Goal: Task Accomplishment & Management: Use online tool/utility

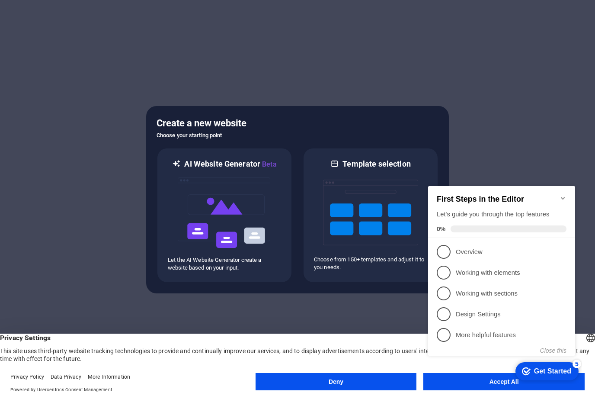
click at [566, 195] on icon "Minimize checklist" at bounding box center [563, 198] width 7 height 7
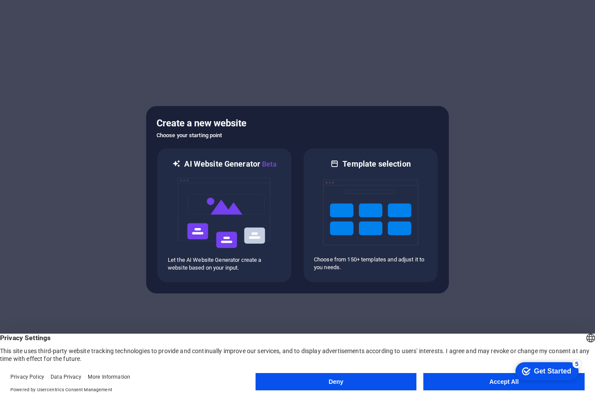
click at [482, 385] on button "Accept All" at bounding box center [504, 381] width 161 height 17
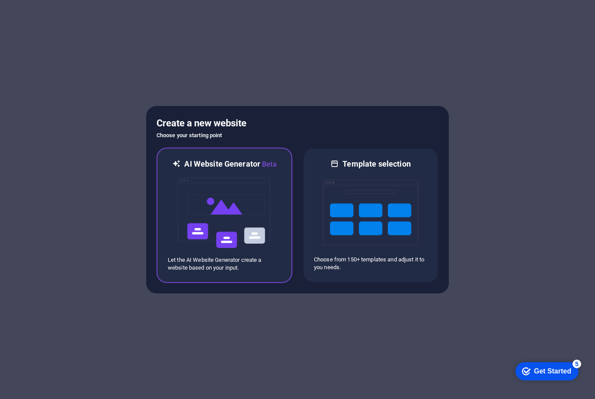
click at [186, 171] on img at bounding box center [224, 213] width 95 height 87
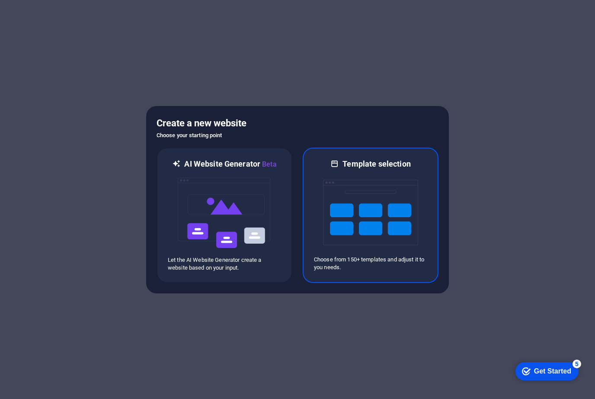
click at [340, 199] on img at bounding box center [370, 212] width 95 height 87
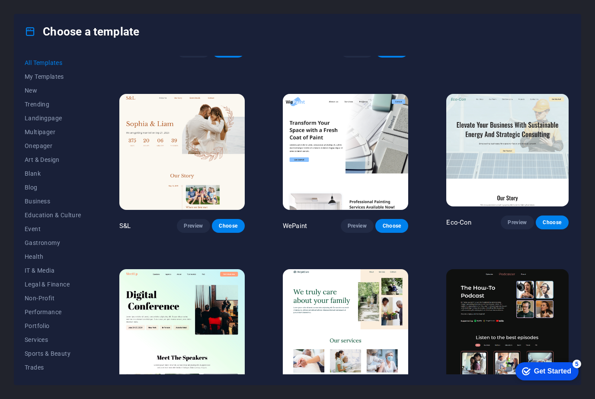
scroll to position [465, 0]
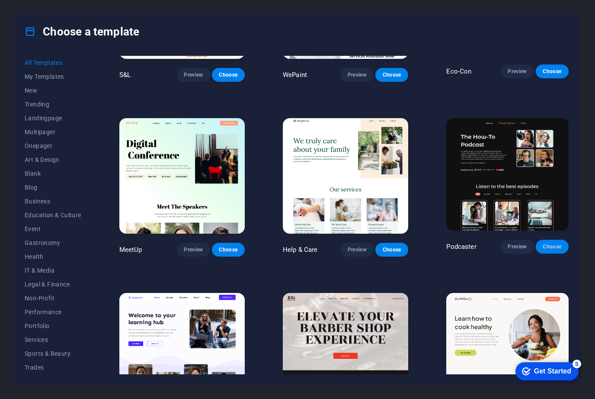
click at [554, 248] on span "Choose" at bounding box center [552, 246] width 19 height 7
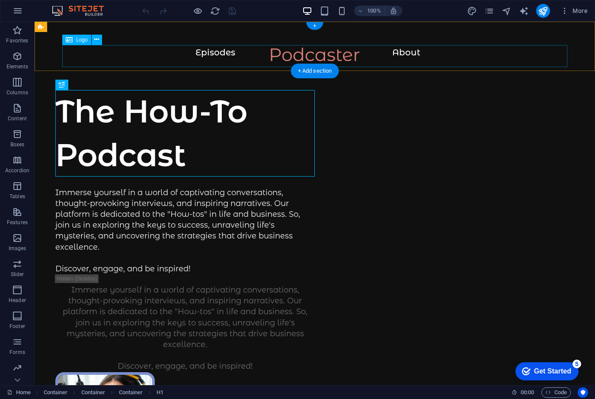
click at [312, 53] on div at bounding box center [315, 59] width 526 height 22
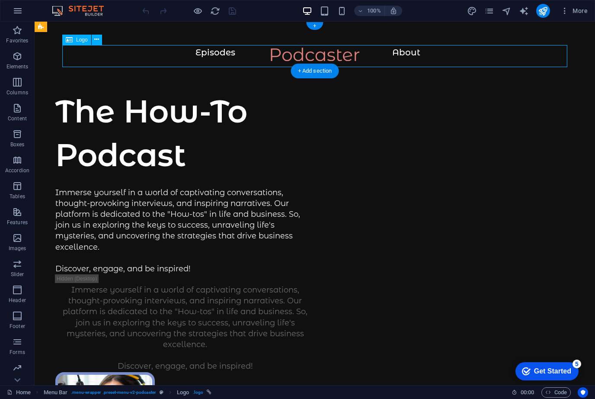
drag, startPoint x: 312, startPoint y: 53, endPoint x: 166, endPoint y: 55, distance: 145.8
click at [312, 53] on div at bounding box center [315, 59] width 526 height 22
select select "px"
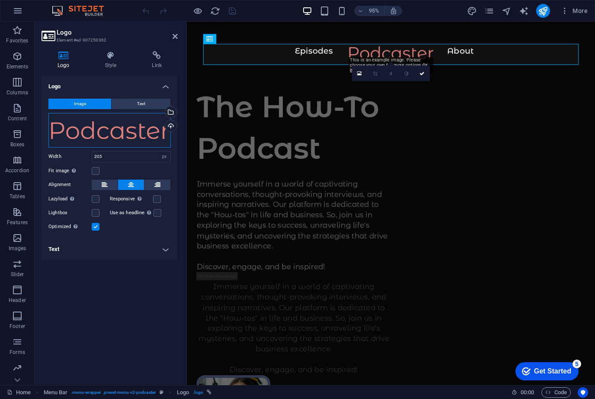
click at [114, 128] on div "Drag files here, click to choose files or select files from Files or our free s…" at bounding box center [109, 130] width 122 height 35
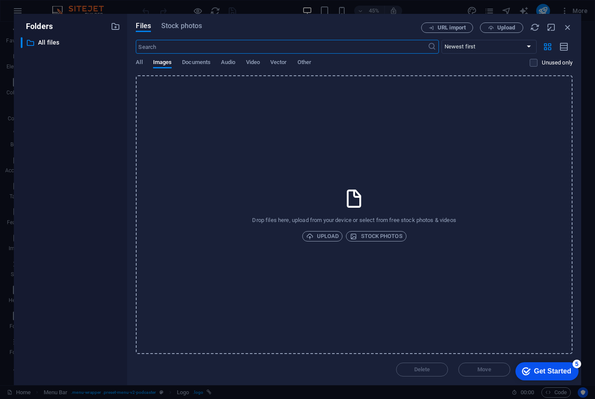
click at [114, 128] on div "​ All files All files" at bounding box center [71, 207] width 100 height 341
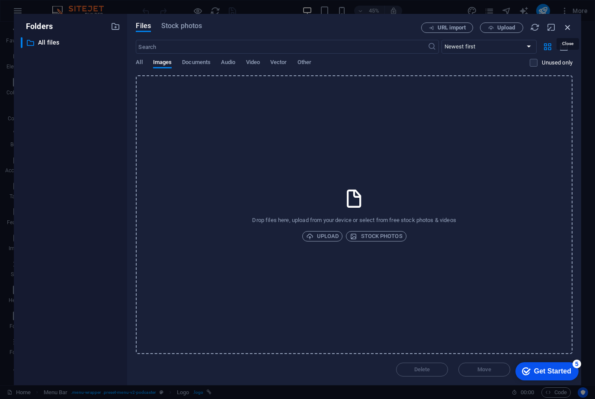
click at [567, 26] on icon "button" at bounding box center [568, 28] width 10 height 10
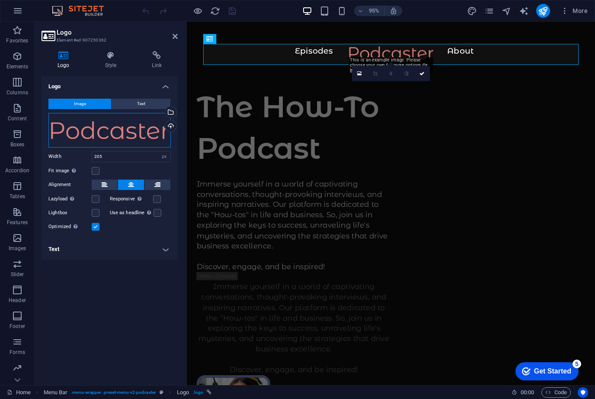
click at [135, 137] on div "Drag files here, click to choose files or select files from Files or our free s…" at bounding box center [109, 130] width 122 height 35
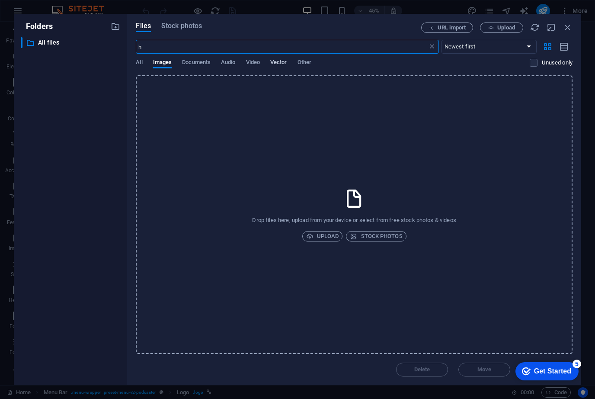
type input "h"
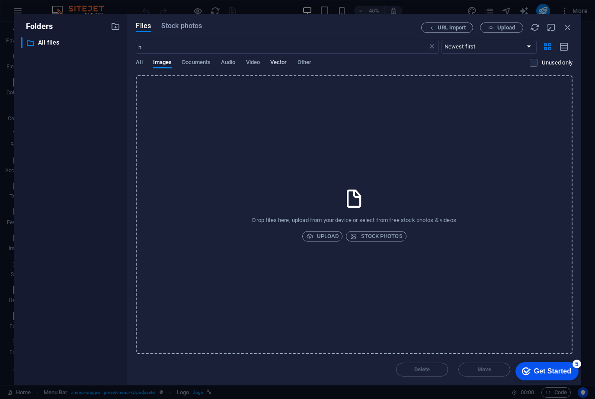
click at [273, 61] on span "Vector" at bounding box center [278, 63] width 17 height 12
click at [569, 31] on icon "button" at bounding box center [568, 28] width 10 height 10
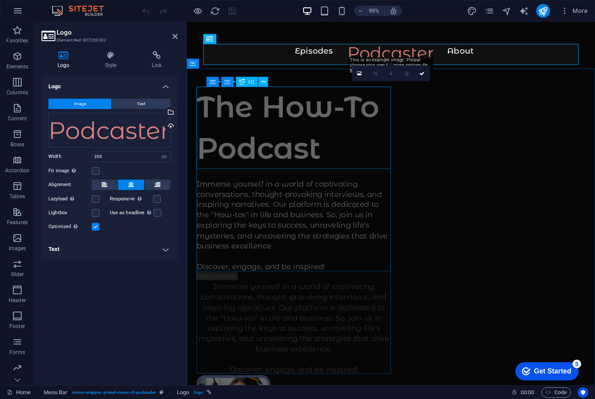
click at [363, 128] on div "The How-To Podcast" at bounding box center [299, 133] width 205 height 87
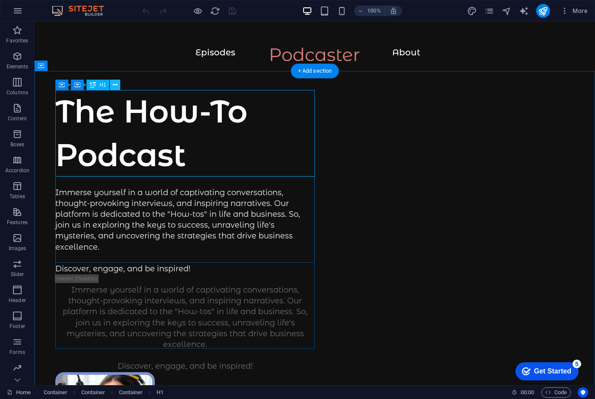
click at [116, 87] on icon at bounding box center [115, 84] width 5 height 9
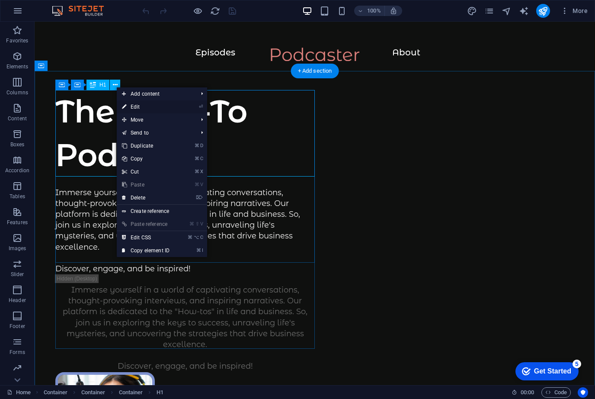
click at [128, 106] on link "⏎ Edit" at bounding box center [146, 106] width 58 height 13
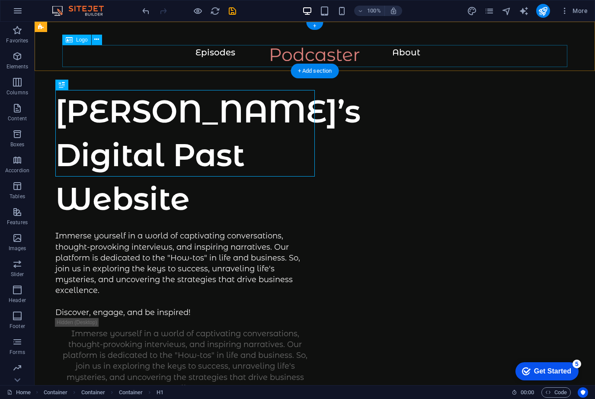
click at [217, 58] on div at bounding box center [315, 59] width 526 height 22
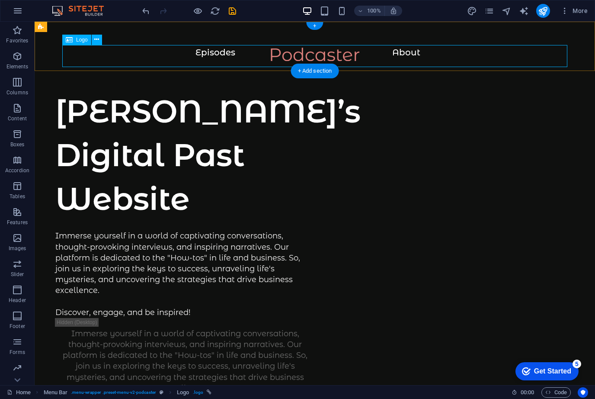
click at [305, 53] on div at bounding box center [315, 59] width 526 height 22
click at [81, 26] on icon at bounding box center [79, 27] width 5 height 9
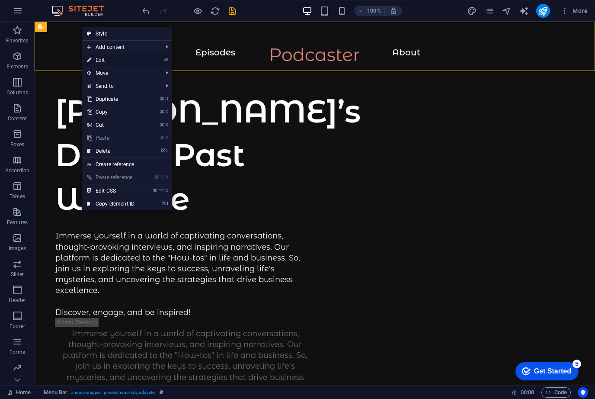
click at [119, 60] on link "⏎ Edit" at bounding box center [111, 60] width 58 height 13
select select "header"
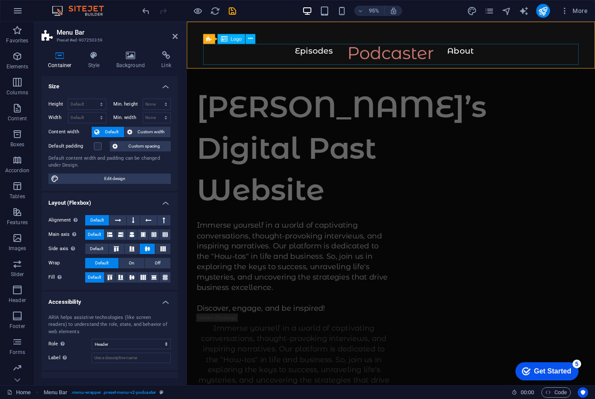
click at [328, 54] on div at bounding box center [402, 59] width 396 height 22
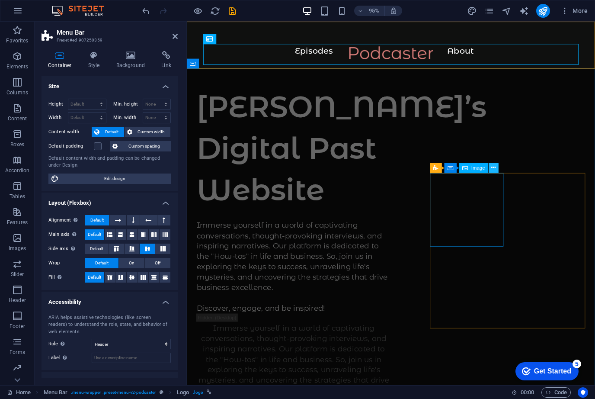
click at [493, 166] on icon at bounding box center [494, 168] width 4 height 9
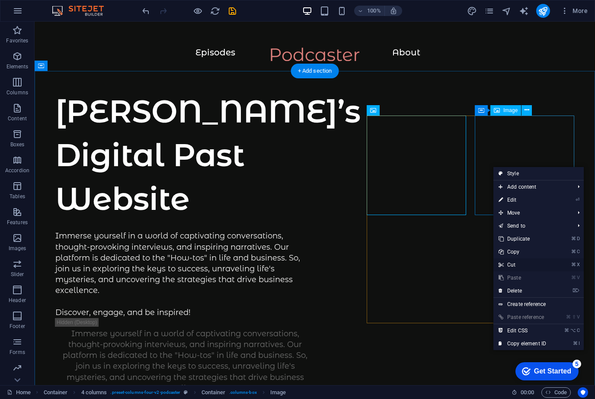
click at [518, 266] on link "⌘ X Cut" at bounding box center [523, 264] width 58 height 13
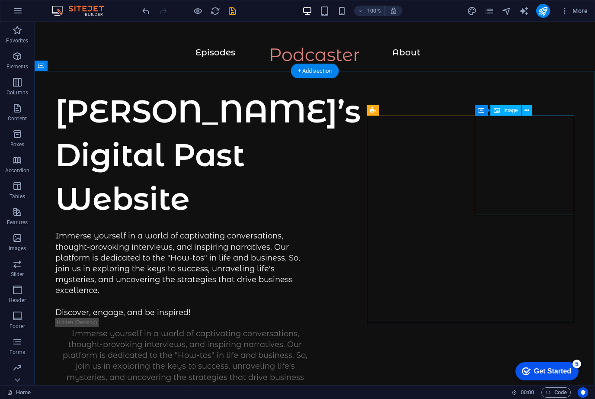
click at [527, 115] on icon at bounding box center [527, 110] width 5 height 9
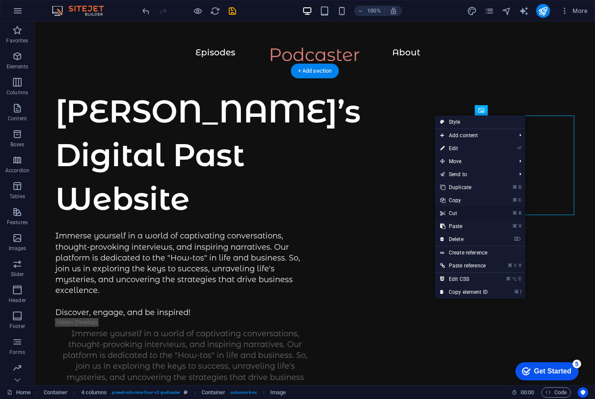
click at [466, 215] on link "⌘ X Cut" at bounding box center [464, 213] width 58 height 13
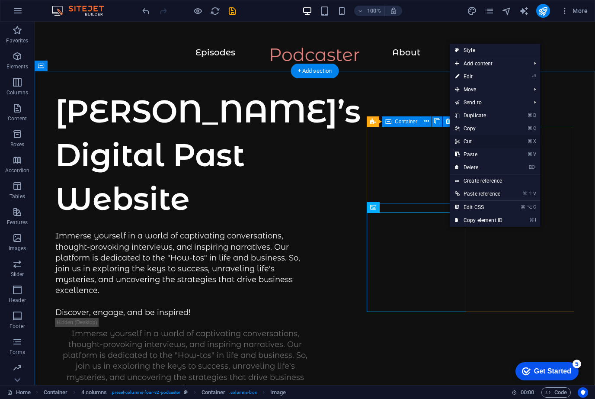
click at [467, 140] on link "⌘ X Cut" at bounding box center [479, 141] width 58 height 13
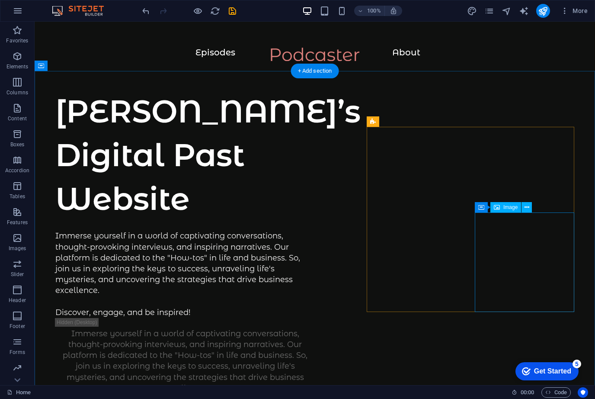
click at [528, 206] on icon at bounding box center [527, 207] width 5 height 9
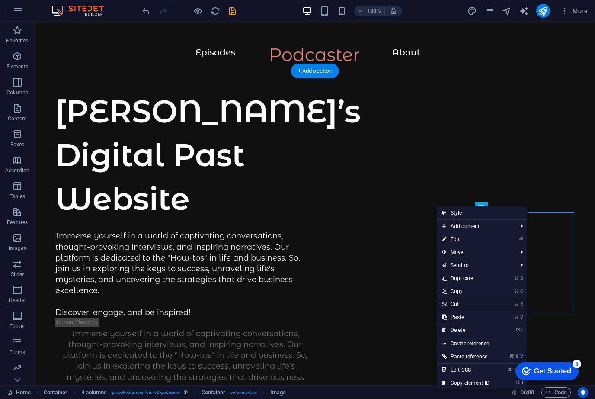
click at [455, 305] on link "⌘ X Cut" at bounding box center [466, 304] width 58 height 13
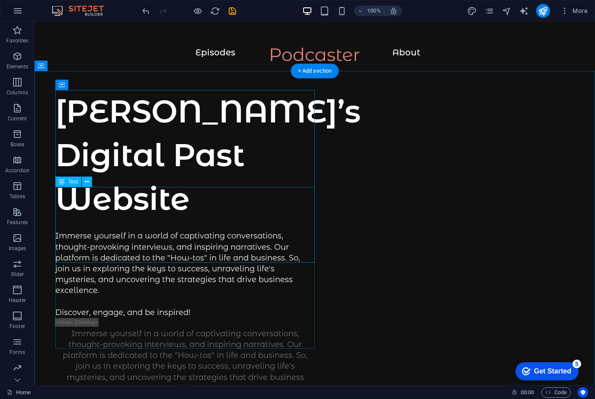
click at [190, 231] on div "Immerse yourself in a world of captivating conversations, thought-provoking int…" at bounding box center [185, 274] width 260 height 87
drag, startPoint x: 190, startPoint y: 206, endPoint x: 38, endPoint y: 215, distance: 152.6
click at [190, 231] on div "Immerse yourself in a world of captivating conversations, thought-provoking int…" at bounding box center [185, 274] width 260 height 87
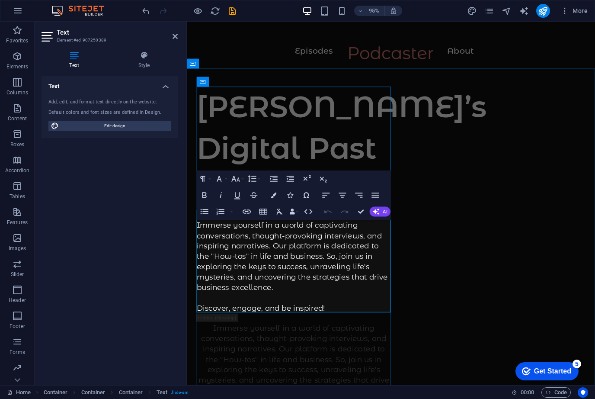
click at [296, 283] on p "Immerse yourself in a world of captivating conversations, thought-provoking int…" at bounding box center [299, 280] width 205 height 98
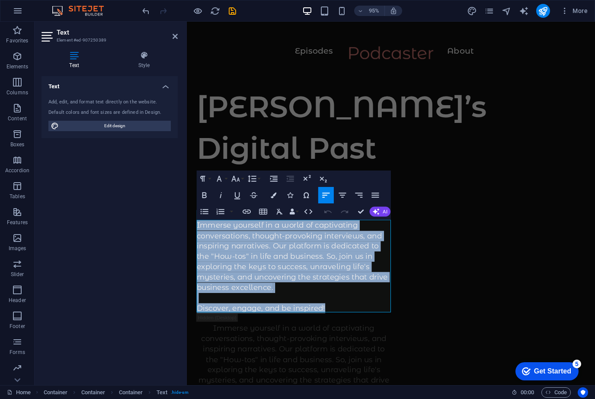
drag, startPoint x: 337, startPoint y: 319, endPoint x: 190, endPoint y: 184, distance: 199.0
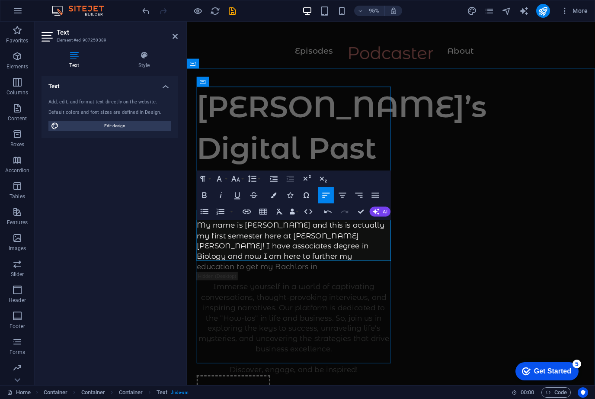
click at [348, 267] on p "​My name is [PERSON_NAME] and this is actually my first semester here at [PERSO…" at bounding box center [299, 258] width 205 height 55
click at [379, 265] on p "​My name is [PERSON_NAME] and this is actually my first semester here at [PERSO…" at bounding box center [299, 258] width 205 height 55
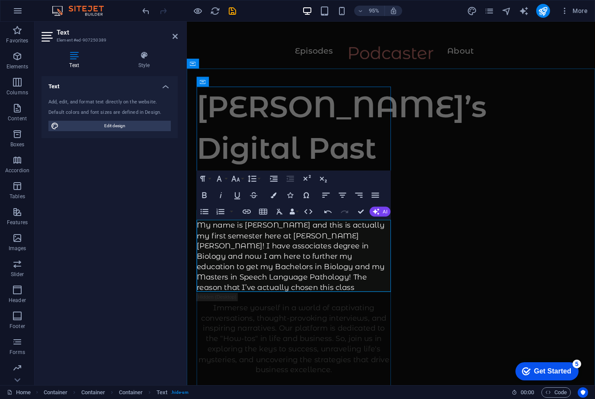
click at [264, 300] on p "​My name is [PERSON_NAME] and this is actually my first semester here at [PERSO…" at bounding box center [299, 269] width 205 height 76
click at [392, 292] on p "​My name is [PERSON_NAME] and this is actually my first semester here at [PERSO…" at bounding box center [299, 269] width 205 height 76
click at [275, 296] on p "My name is [PERSON_NAME] and this is actually my first semester here at [PERSON…" at bounding box center [299, 274] width 205 height 87
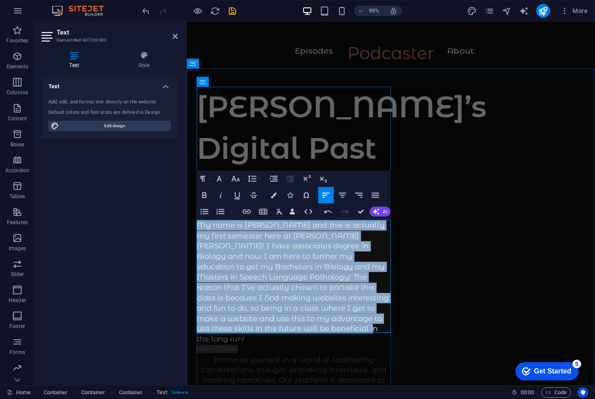
drag, startPoint x: 312, startPoint y: 341, endPoint x: 198, endPoint y: 238, distance: 153.2
click at [198, 238] on p "My name is [PERSON_NAME] and this is actually my first semester here at [PERSON…" at bounding box center [299, 296] width 205 height 131
copy p "My name is [PERSON_NAME] and this is actually my first semester here at [PERSON…"
click at [309, 294] on p "My name is [PERSON_NAME] and this is actually my first semester here at [PERSON…" at bounding box center [299, 296] width 205 height 131
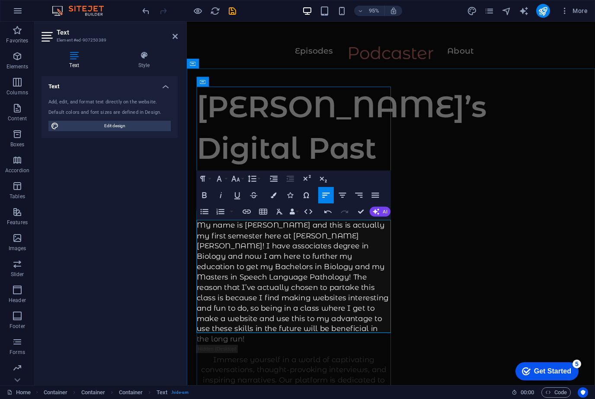
click at [309, 289] on p "My name is [PERSON_NAME] and this is actually my first semester here at [PERSON…" at bounding box center [299, 296] width 205 height 131
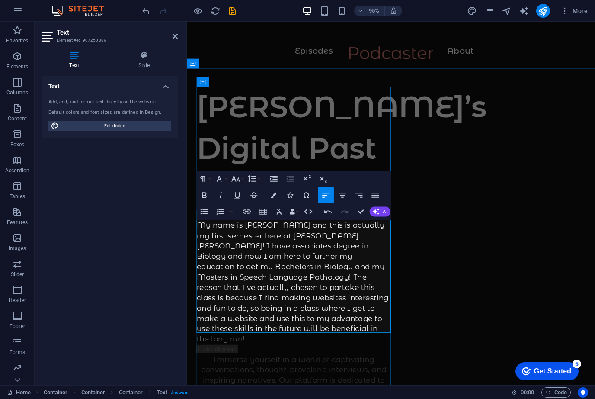
click at [309, 289] on p "My name is [PERSON_NAME] and this is actually my first semester here at [PERSON…" at bounding box center [299, 296] width 205 height 131
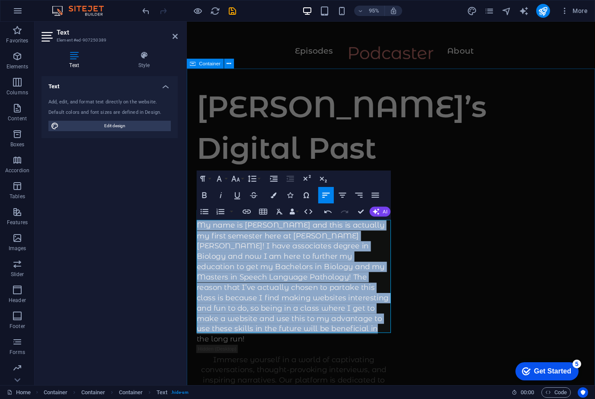
drag, startPoint x: 317, startPoint y: 343, endPoint x: 187, endPoint y: 232, distance: 171.2
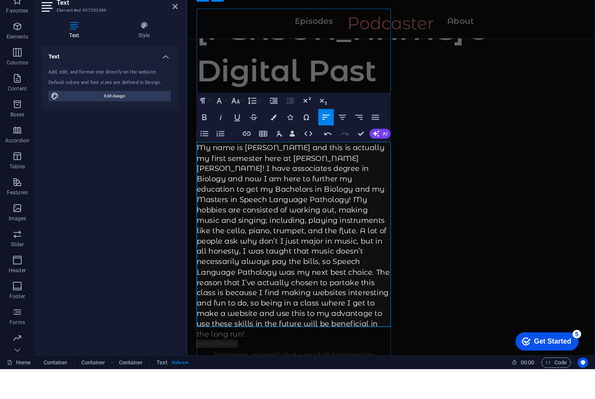
scroll to position [50, 0]
click at [197, 159] on p "My name is [PERSON_NAME] and this is actually my first semester here at [PERSON…" at bounding box center [299, 255] width 205 height 207
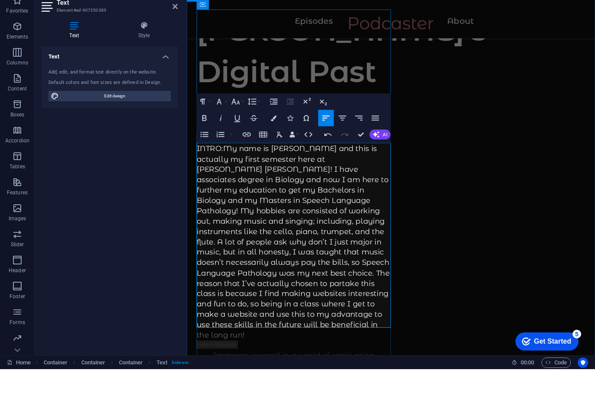
click at [219, 156] on p "INTRO: My name is [PERSON_NAME] and this is actually my first semester here at …" at bounding box center [299, 255] width 205 height 207
drag, startPoint x: 227, startPoint y: 157, endPoint x: 202, endPoint y: 157, distance: 25.5
click at [202, 157] on p "INTRO: My name is [PERSON_NAME] and this is actually my first semester here at …" at bounding box center [299, 255] width 205 height 207
click at [223, 155] on p "INTRO: My name is [PERSON_NAME] and this is actually my first semester here at …" at bounding box center [299, 255] width 205 height 207
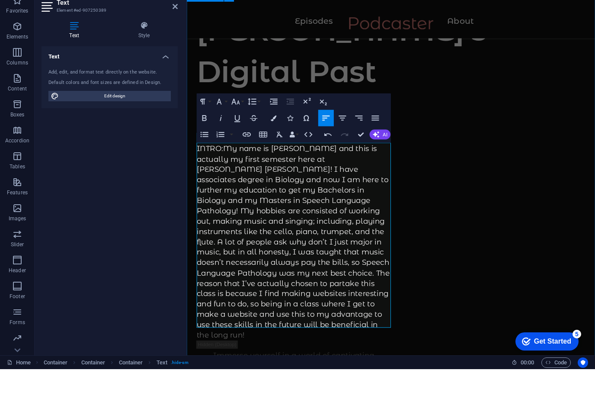
drag, startPoint x: 227, startPoint y: 158, endPoint x: 196, endPoint y: 158, distance: 31.2
click at [203, 143] on icon "button" at bounding box center [204, 148] width 10 height 10
click at [239, 145] on icon "button" at bounding box center [238, 148] width 6 height 7
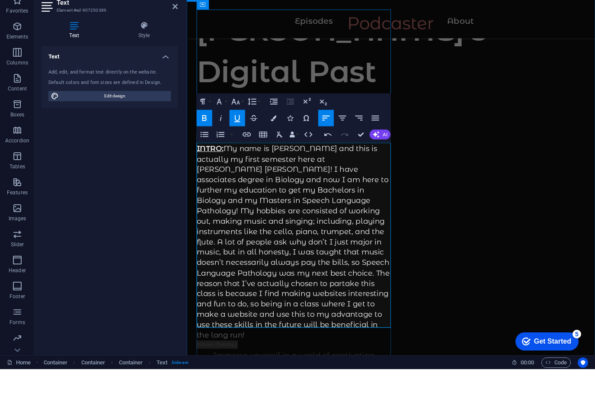
click at [296, 245] on p "INTRO: My name is [PERSON_NAME] and this is actually my first semester here at …" at bounding box center [299, 255] width 205 height 207
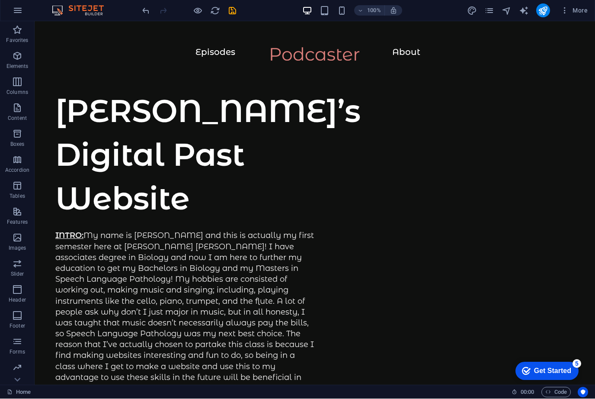
scroll to position [0, 0]
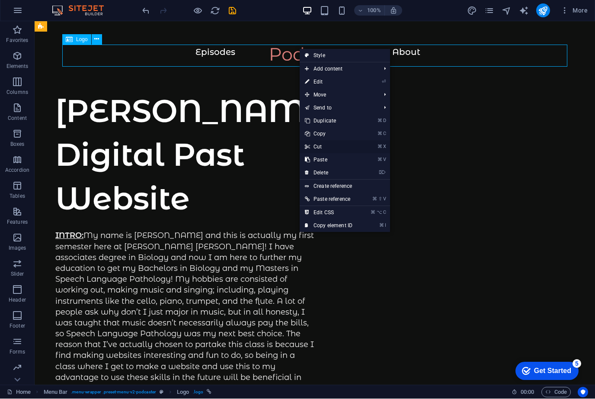
click at [317, 148] on link "⌘ X Cut" at bounding box center [329, 147] width 58 height 13
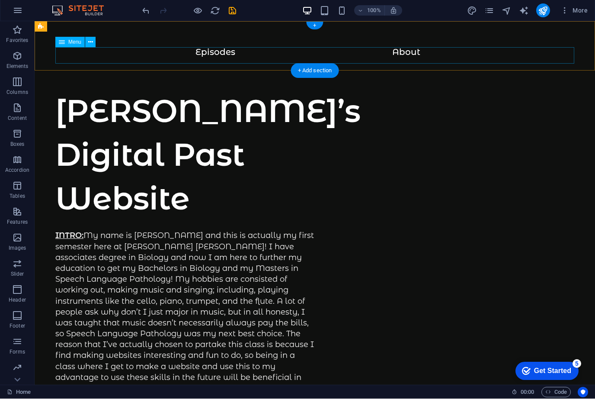
click at [228, 53] on nav "Episodes About" at bounding box center [314, 55] width 519 height 16
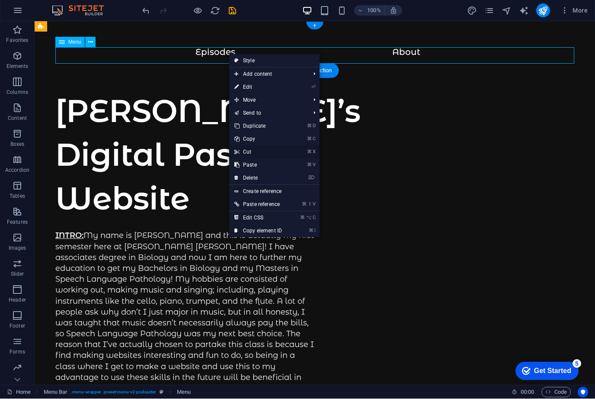
click at [244, 152] on link "⌘ X Cut" at bounding box center [258, 152] width 58 height 13
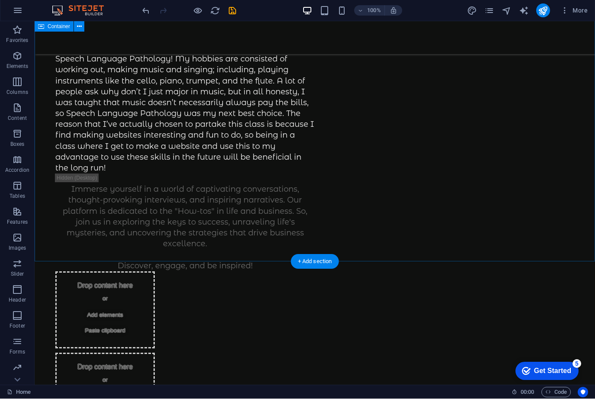
scroll to position [187, 0]
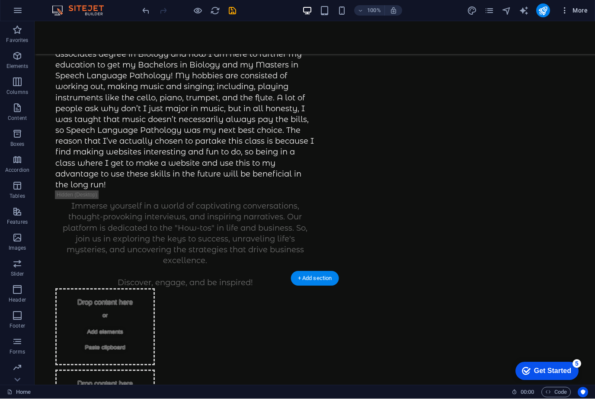
click at [576, 11] on span "More" at bounding box center [574, 10] width 27 height 9
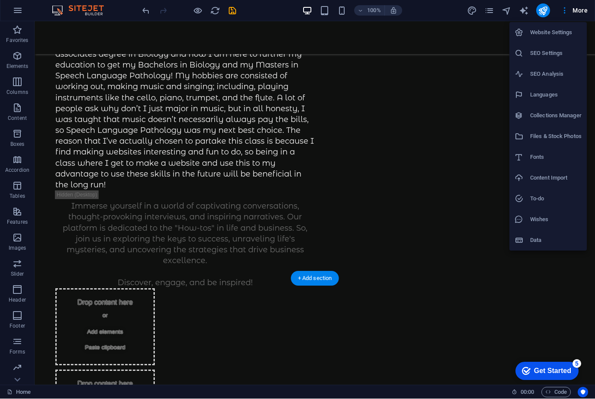
click at [494, 238] on div at bounding box center [297, 199] width 595 height 399
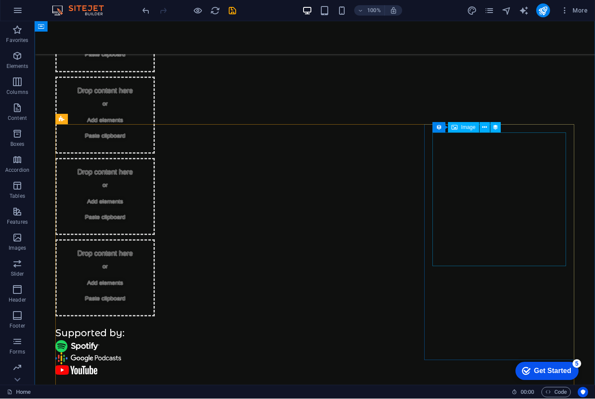
scroll to position [471, 0]
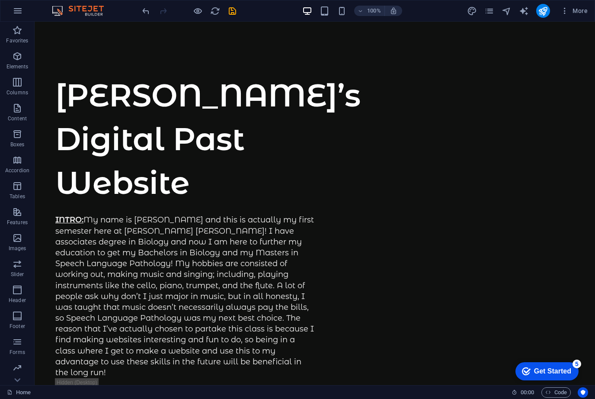
scroll to position [0, 0]
click at [492, 16] on icon "pages" at bounding box center [490, 11] width 10 height 10
click at [491, 9] on icon "pages" at bounding box center [490, 11] width 10 height 10
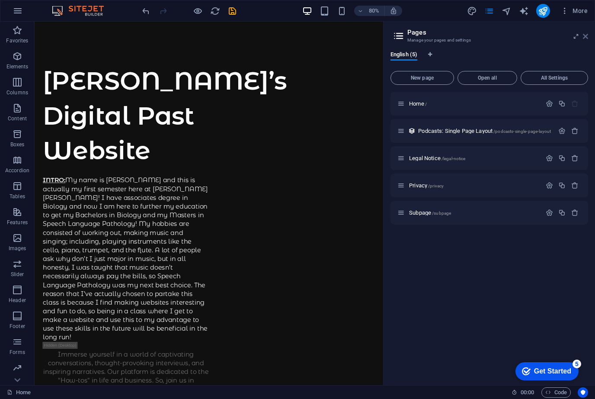
click at [587, 37] on icon at bounding box center [585, 36] width 5 height 7
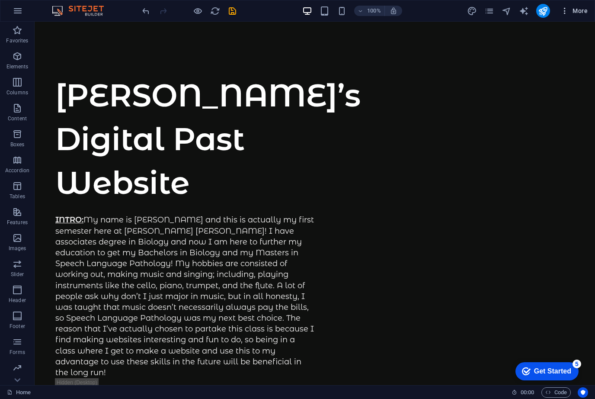
click at [582, 12] on span "More" at bounding box center [574, 10] width 27 height 9
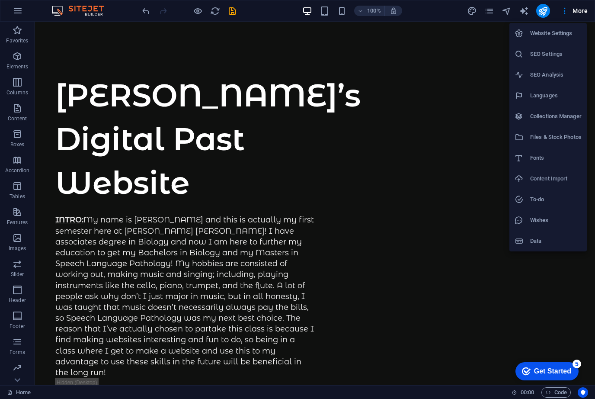
click at [414, 119] on div at bounding box center [297, 199] width 595 height 399
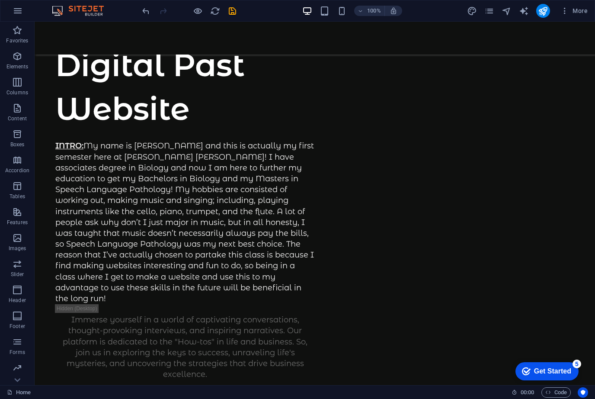
scroll to position [76, 0]
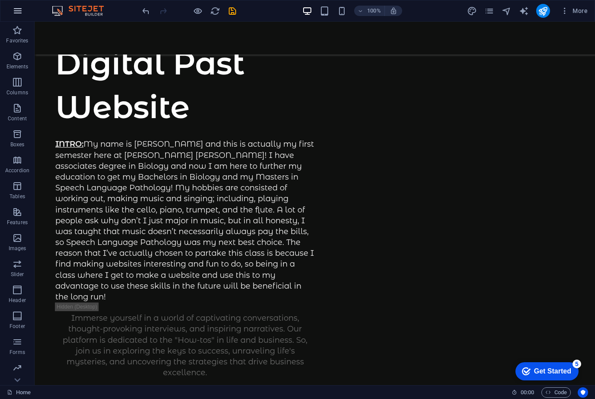
click at [24, 11] on button "button" at bounding box center [17, 10] width 21 height 21
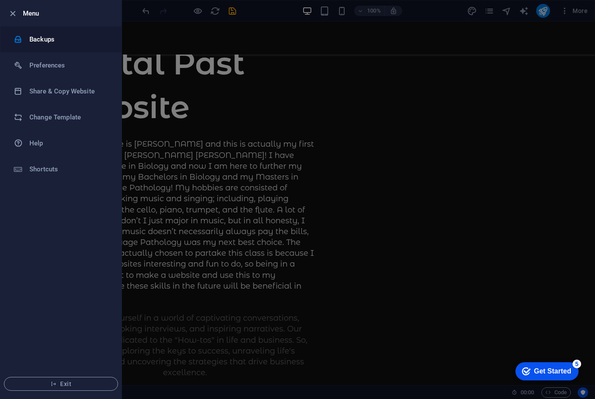
click at [19, 38] on icon at bounding box center [18, 39] width 9 height 9
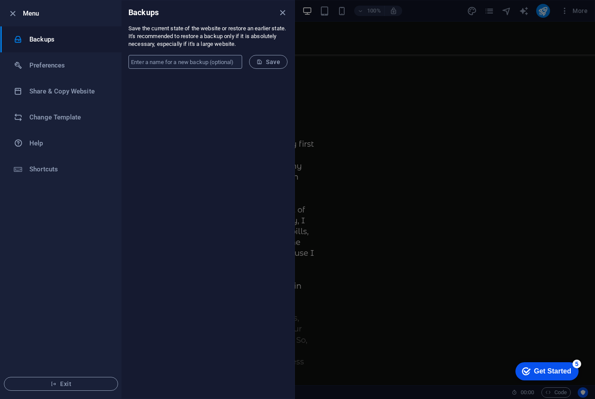
click at [147, 63] on input "text" at bounding box center [186, 62] width 114 height 14
type input "[DATE], start"
click at [261, 63] on icon "submit" at bounding box center [260, 62] width 6 height 6
click at [279, 15] on icon "close" at bounding box center [283, 13] width 10 height 10
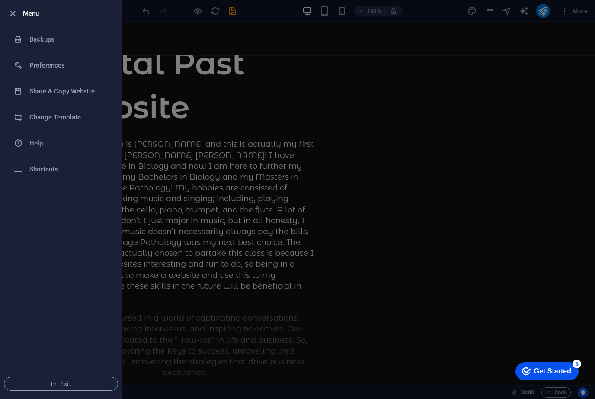
click at [277, 88] on div at bounding box center [297, 199] width 595 height 399
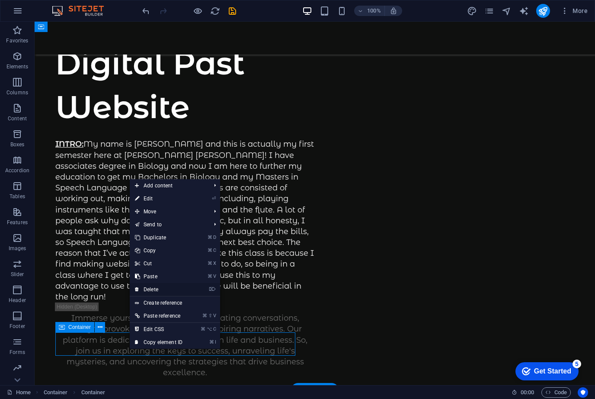
click at [145, 292] on link "⌦ Delete" at bounding box center [159, 289] width 58 height 13
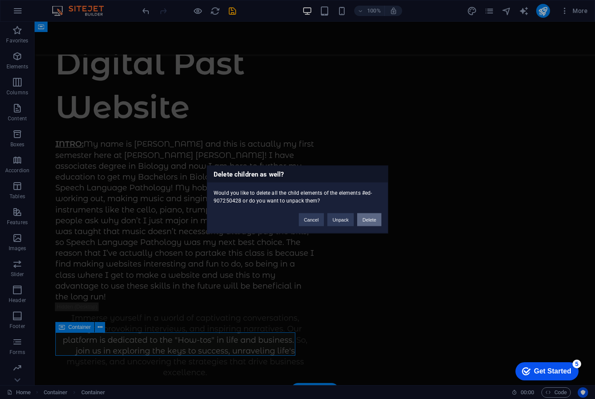
click at [364, 222] on button "Delete" at bounding box center [369, 219] width 24 height 13
